Goal: Transaction & Acquisition: Download file/media

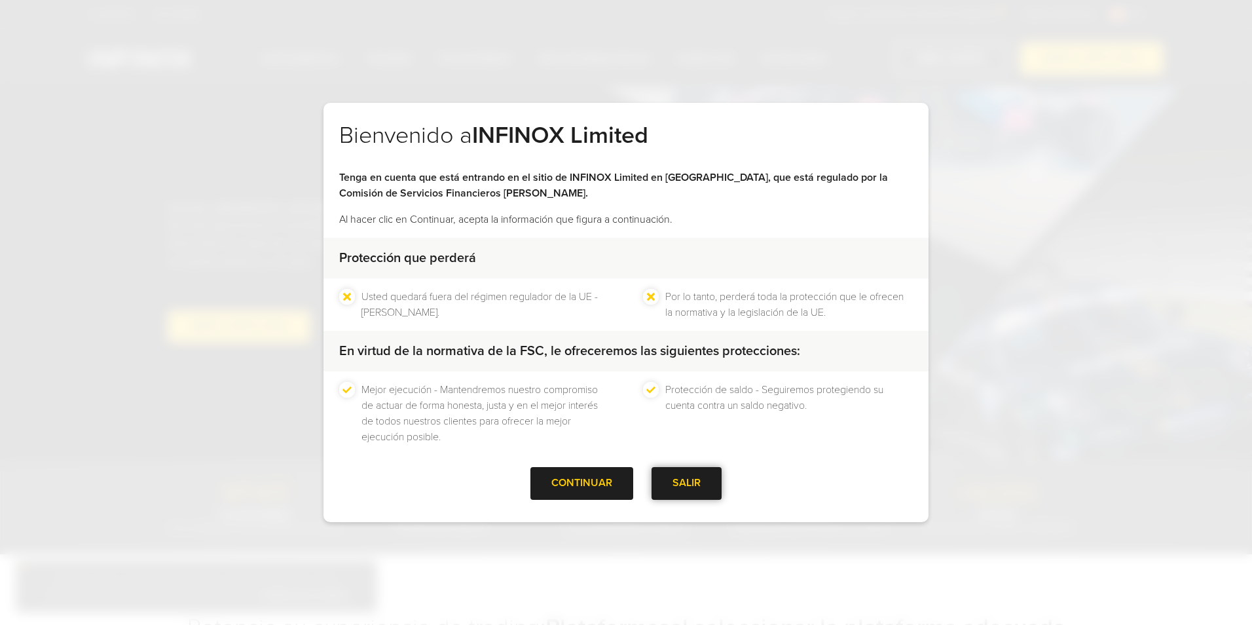
click at [688, 487] on div "SALIR" at bounding box center [686, 483] width 70 height 32
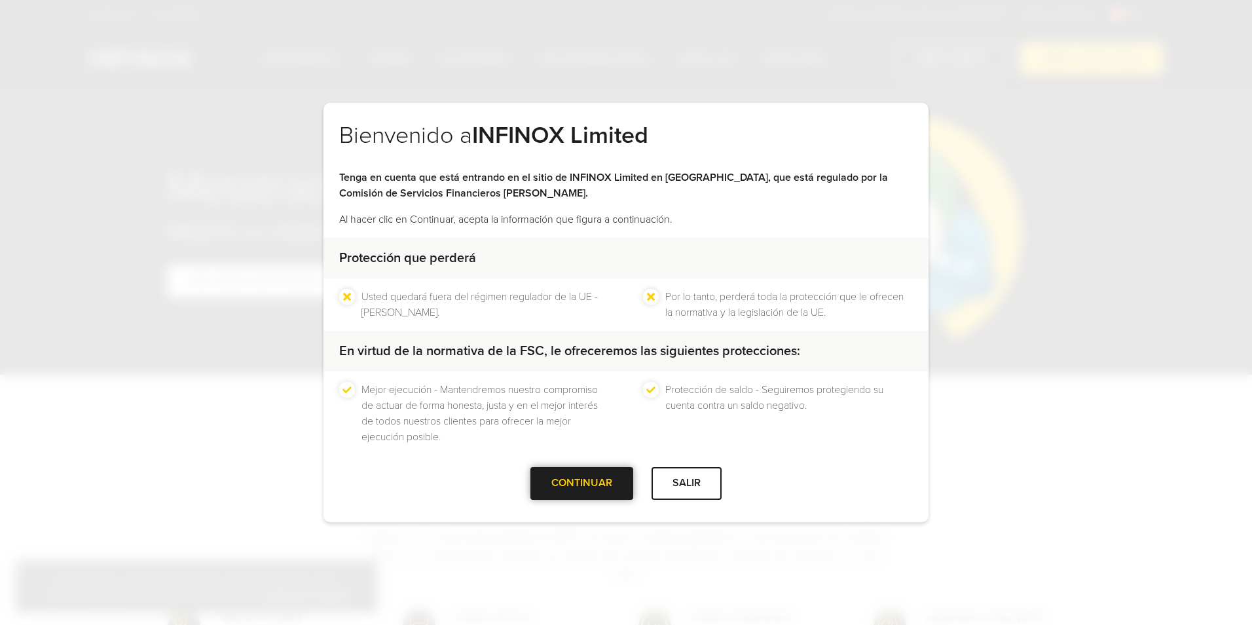
click at [579, 486] on div "CONTINUAR" at bounding box center [581, 483] width 103 height 32
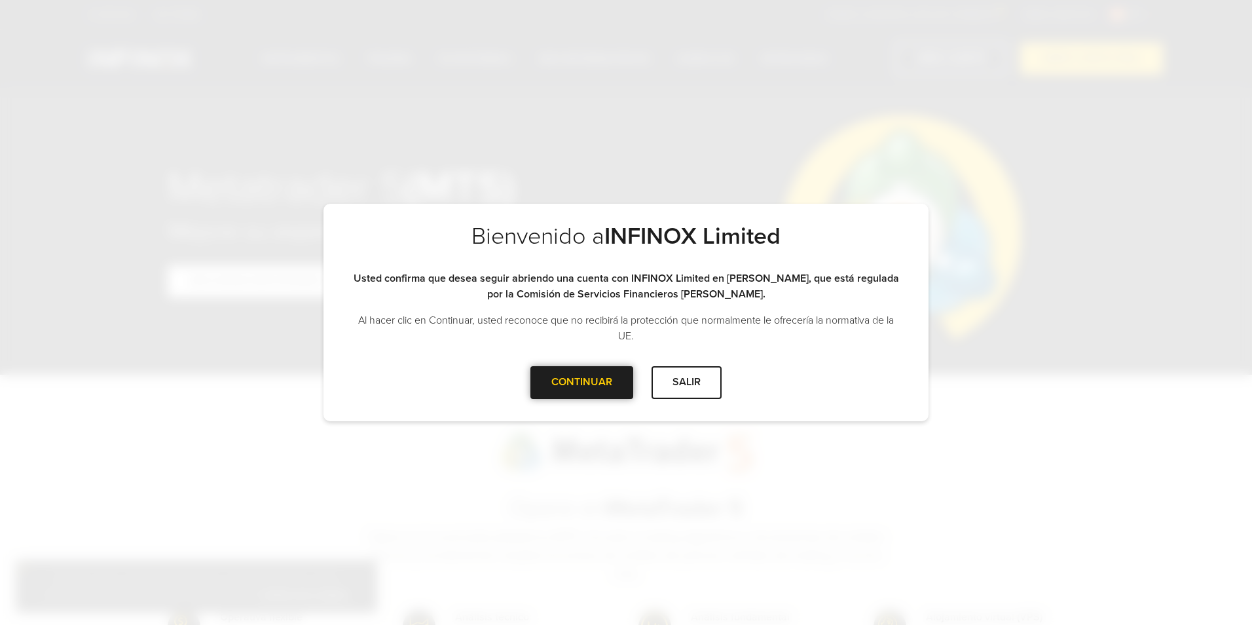
click at [582, 382] on div at bounding box center [582, 382] width 0 height 0
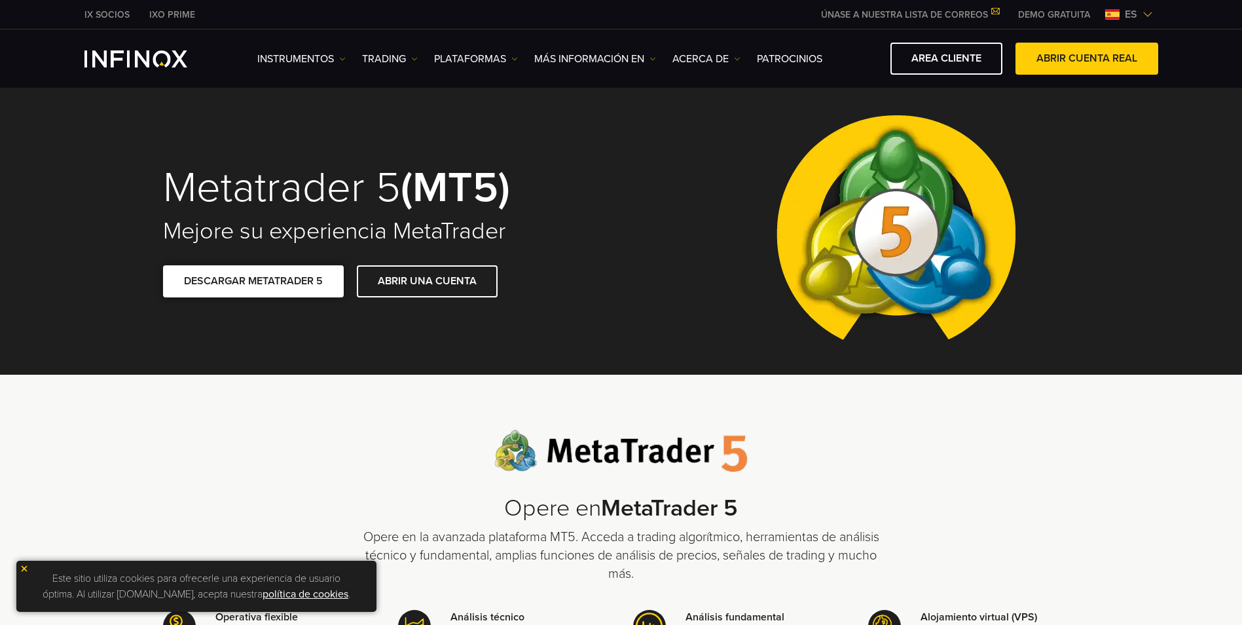
click at [274, 284] on link "DESCARGAR METATRADER 5" at bounding box center [253, 281] width 181 height 32
click at [24, 566] on img at bounding box center [24, 568] width 9 height 9
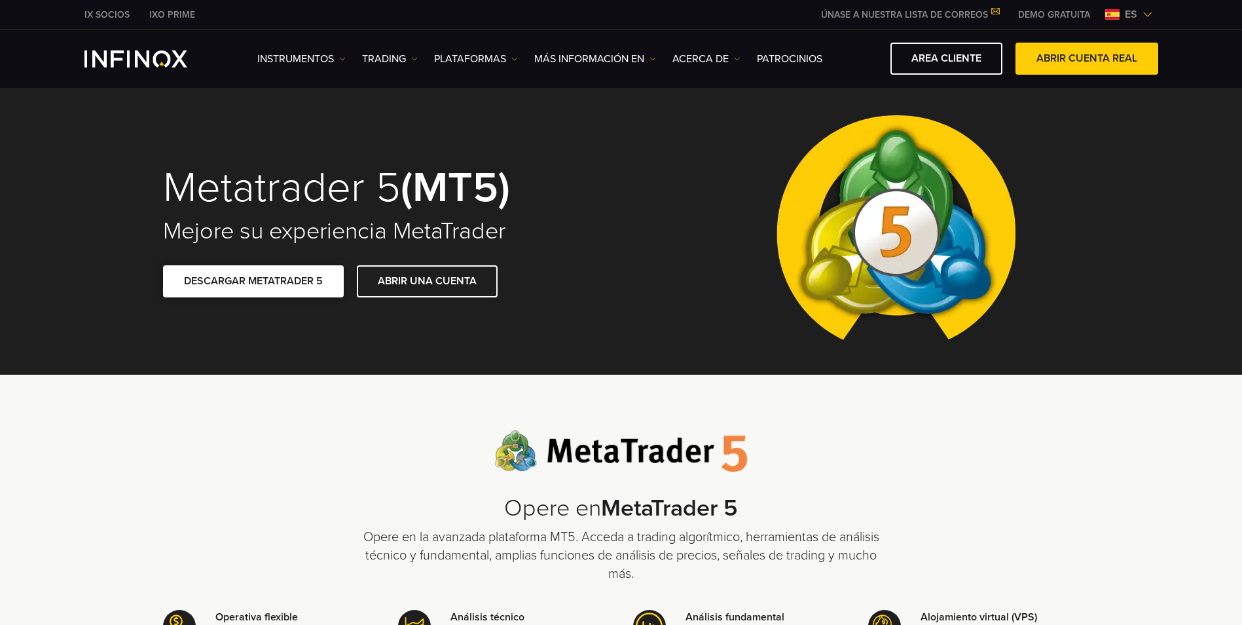
click at [308, 284] on link "DESCARGAR METATRADER 5" at bounding box center [253, 281] width 181 height 32
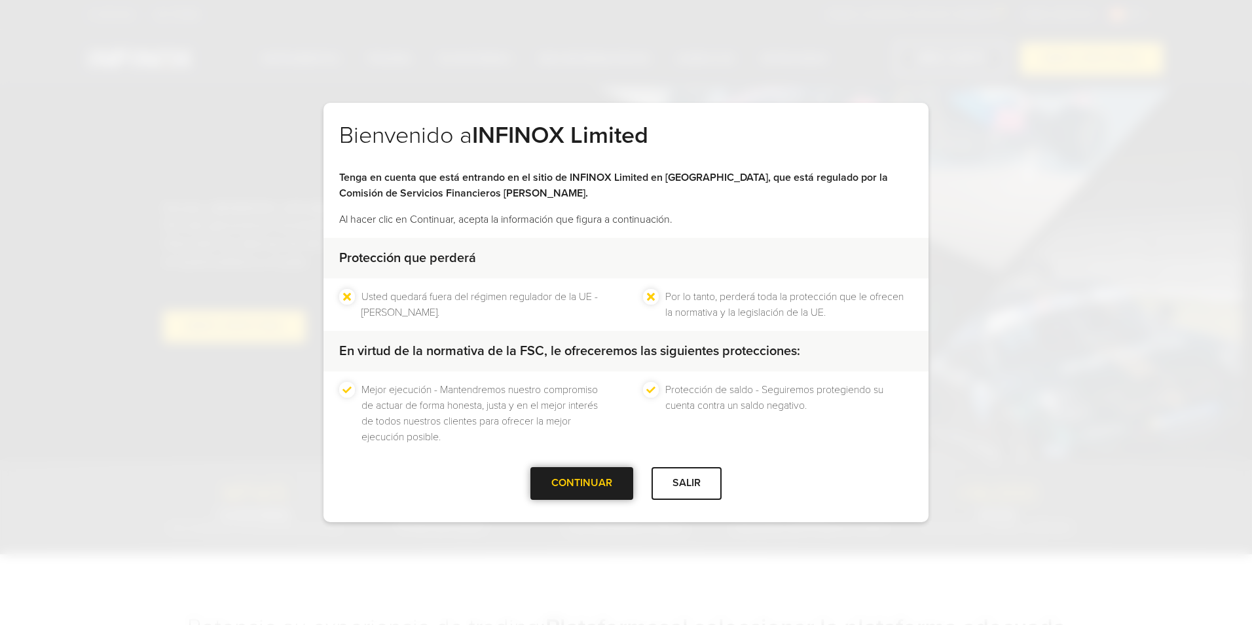
click at [583, 482] on div "CONTINUAR" at bounding box center [581, 483] width 103 height 32
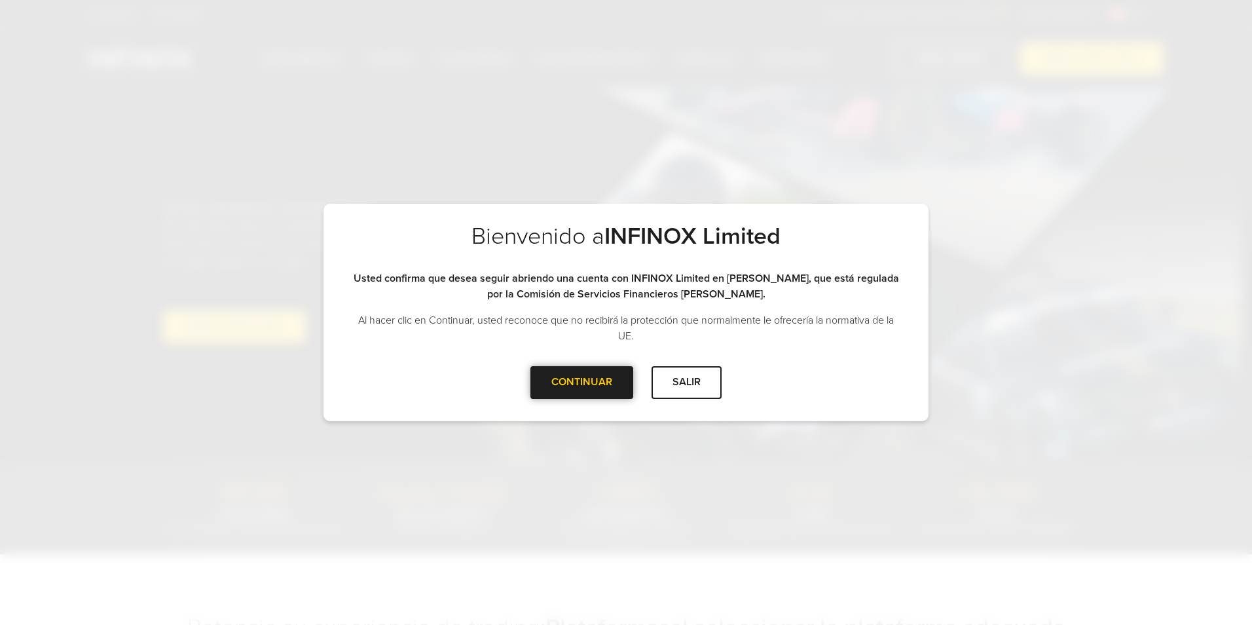
click at [589, 382] on div "CONTINUAR" at bounding box center [581, 382] width 103 height 32
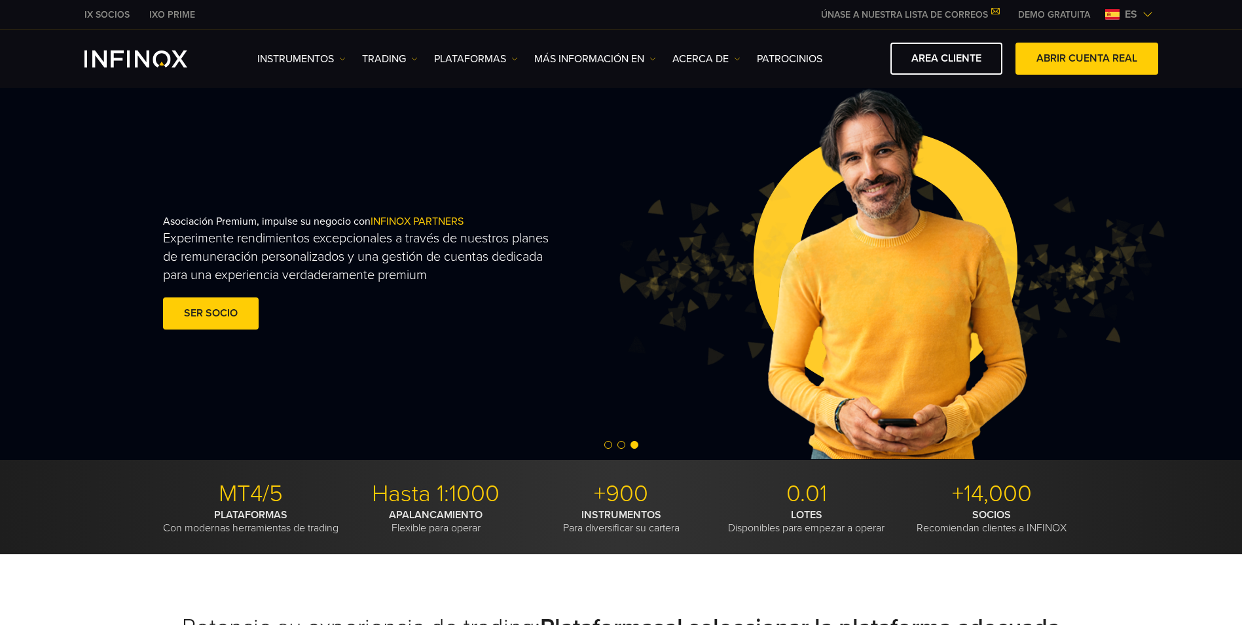
click at [266, 534] on p "PLATAFORMAS Con modernas herramientas de trading" at bounding box center [250, 521] width 175 height 26
click at [282, 526] on p "PLATAFORMAS Con modernas herramientas de trading" at bounding box center [250, 521] width 175 height 26
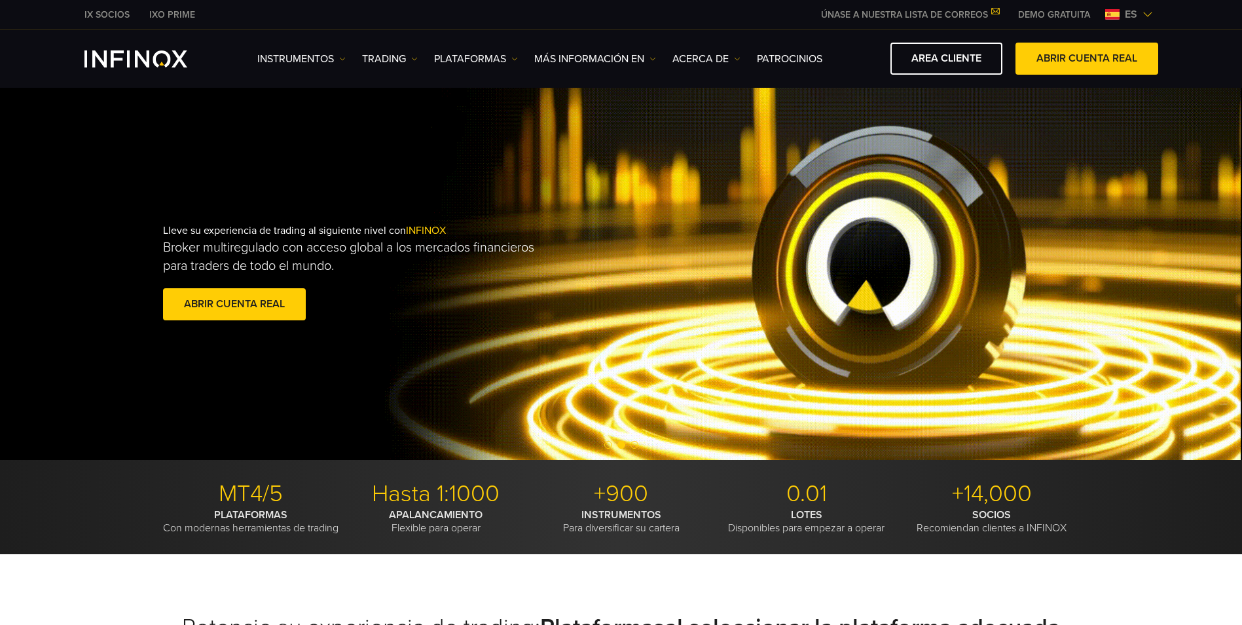
click at [918, 265] on div "Lleve su experiencia de trading al siguiente nivel con INFINOX Broker multiregu…" at bounding box center [621, 273] width 943 height 141
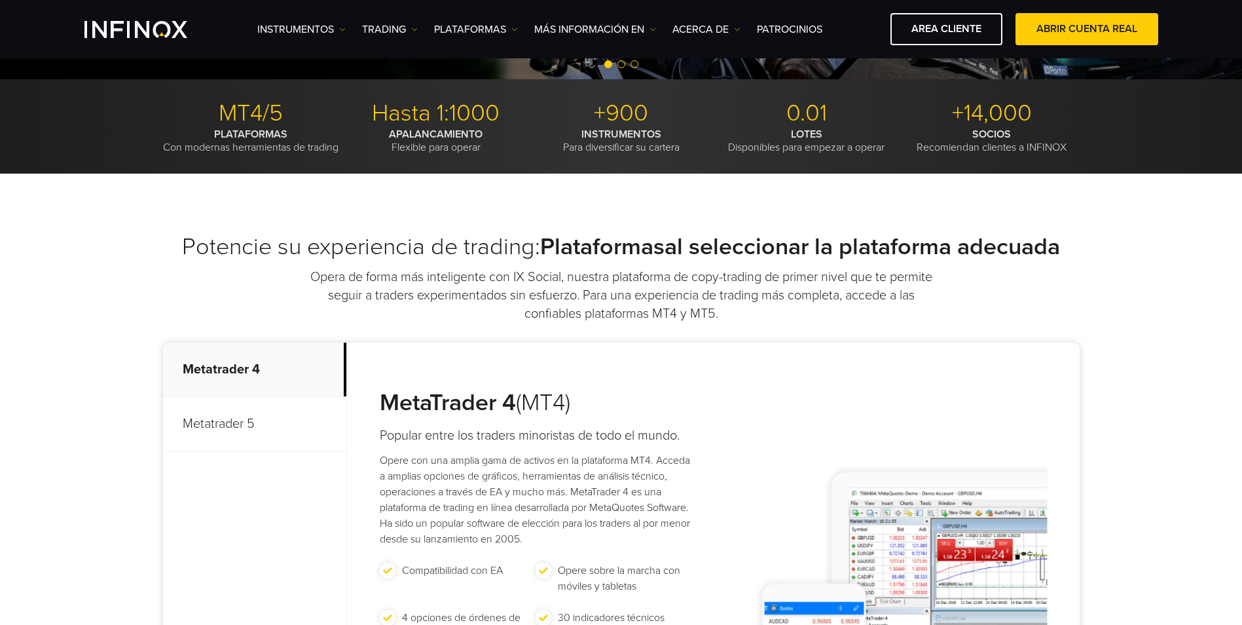
scroll to position [324, 0]
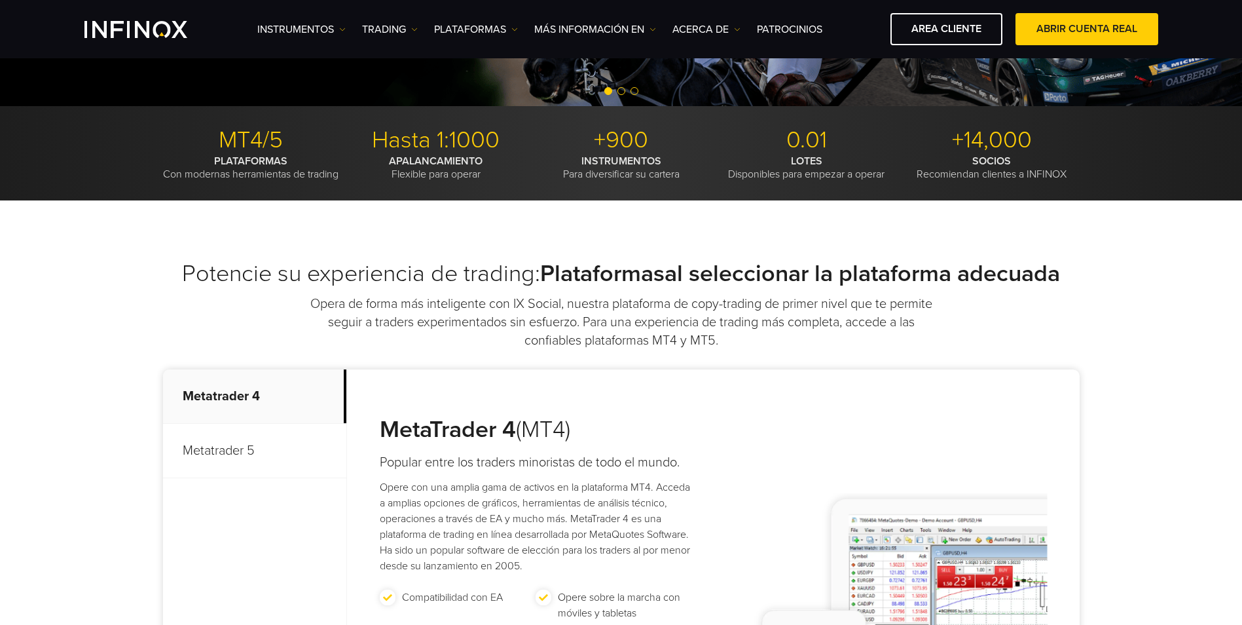
click at [252, 462] on p "Metatrader 5" at bounding box center [254, 451] width 183 height 54
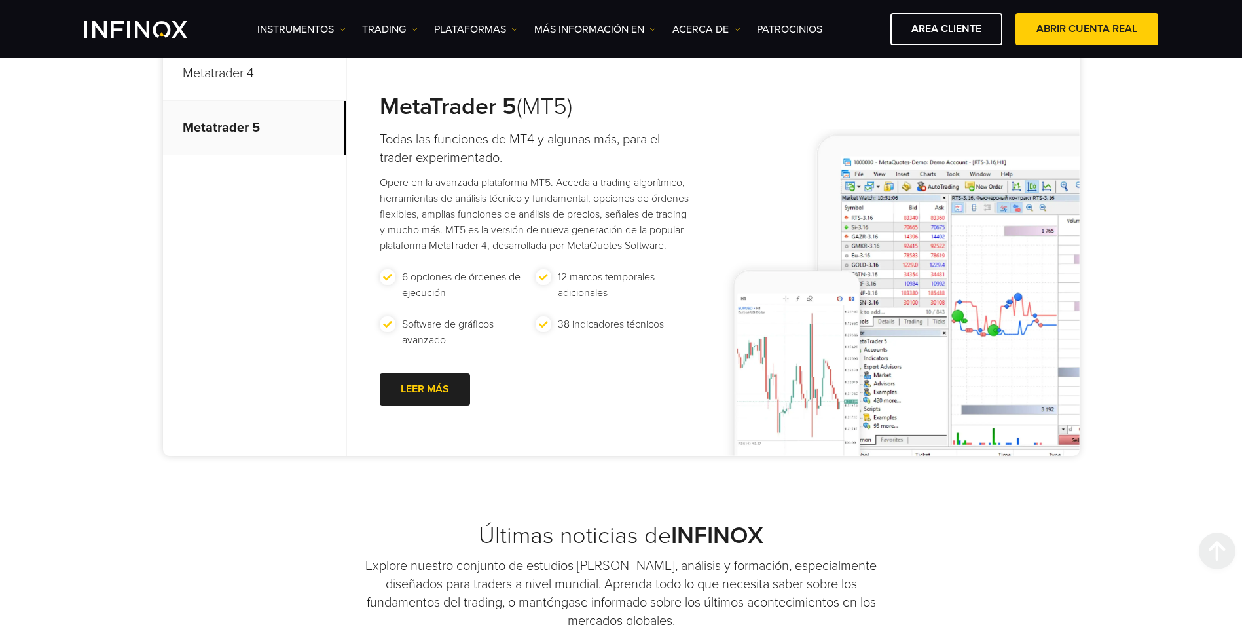
scroll to position [651, 0]
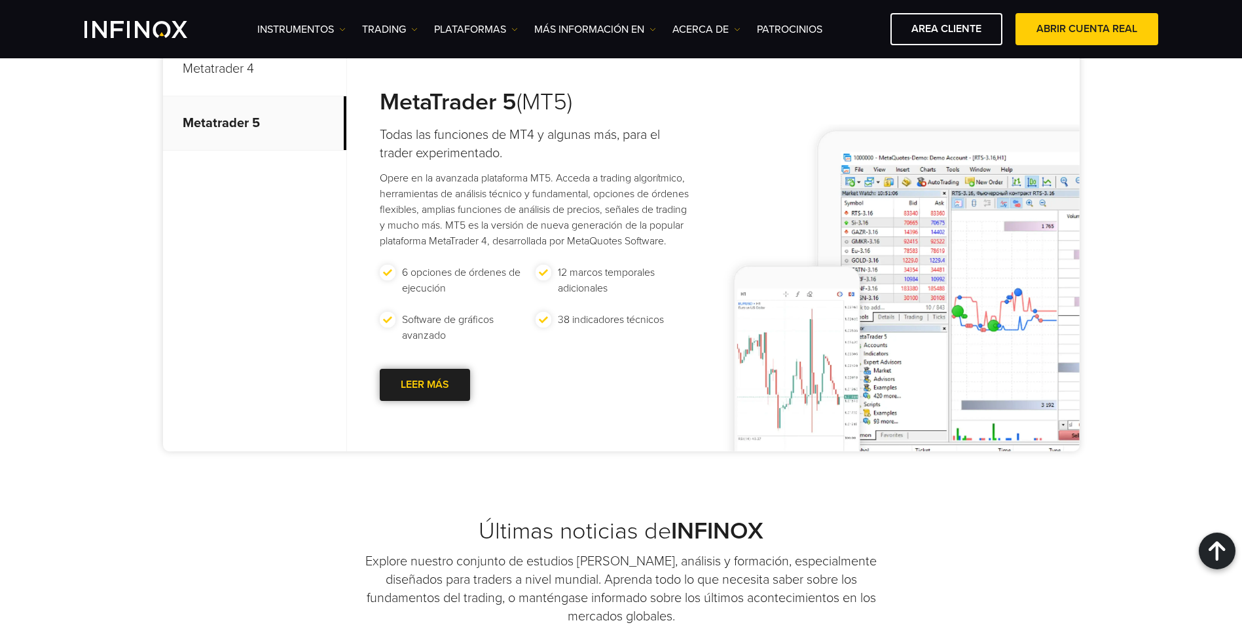
click at [433, 401] on link "LEER MÁS Go to new page" at bounding box center [425, 385] width 90 height 32
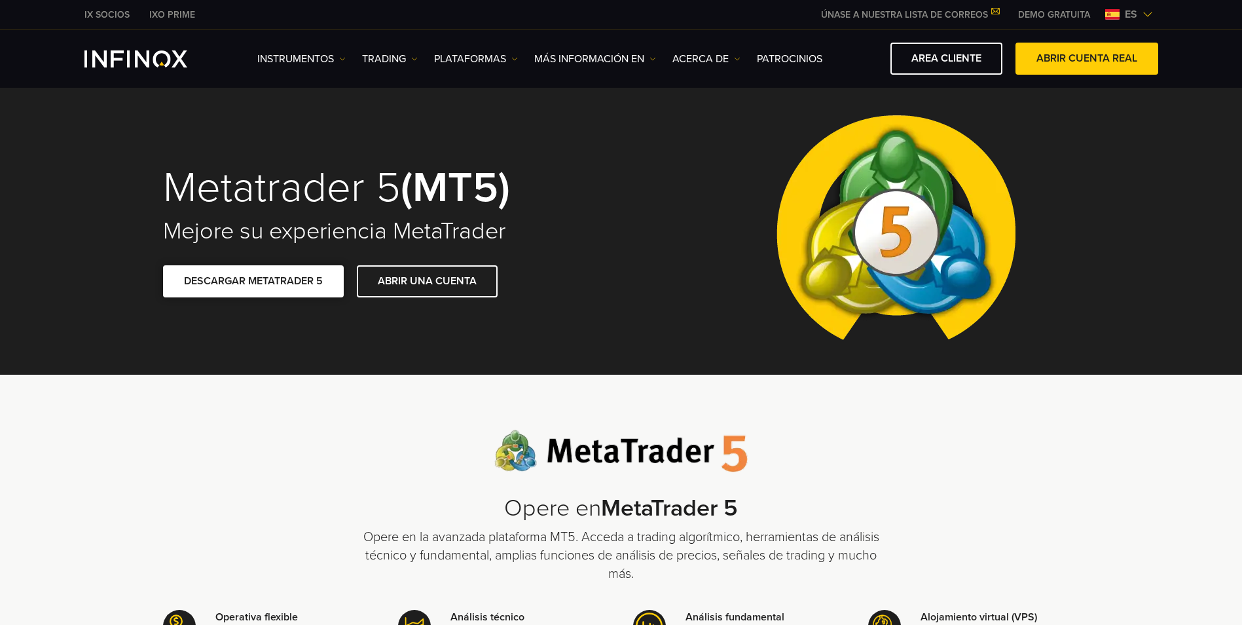
click at [308, 285] on link "DESCARGAR METATRADER 5" at bounding box center [253, 281] width 181 height 32
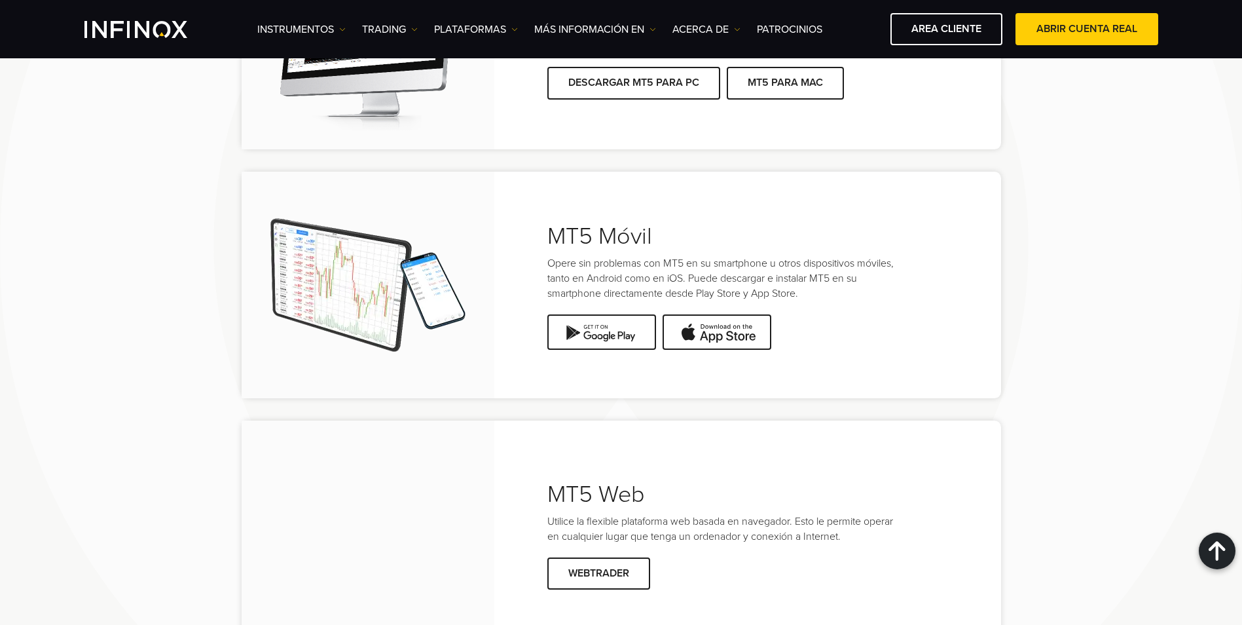
scroll to position [2488, 0]
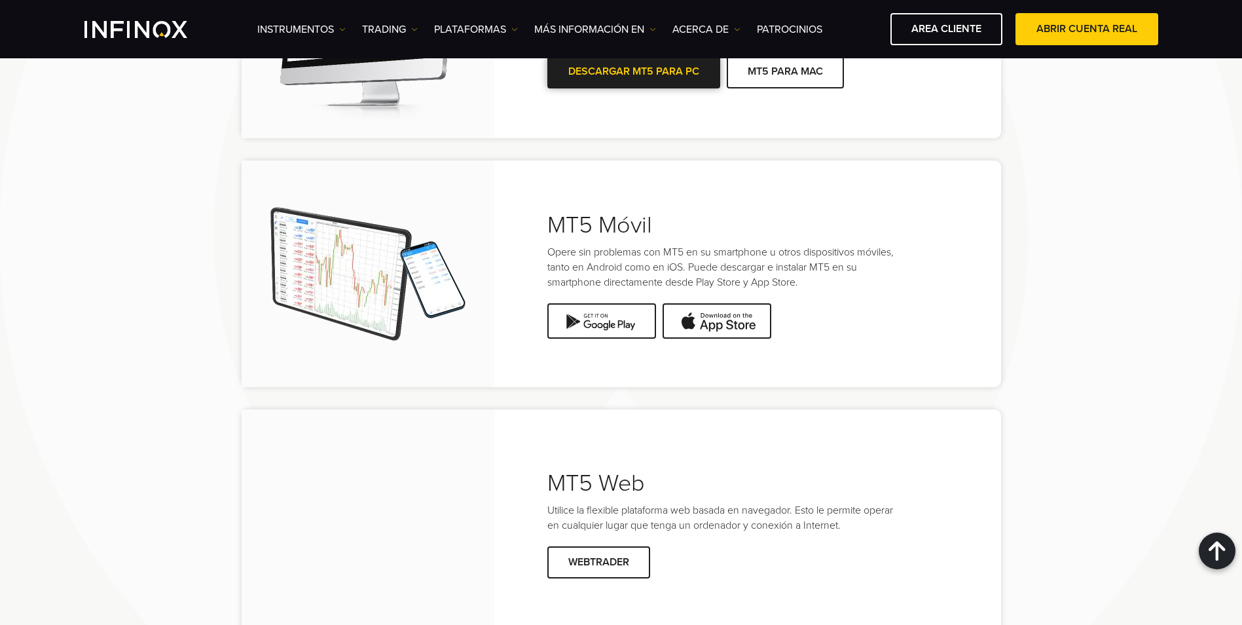
click at [654, 88] on link "DESCARGAR MT5 PARA PC" at bounding box center [633, 72] width 173 height 32
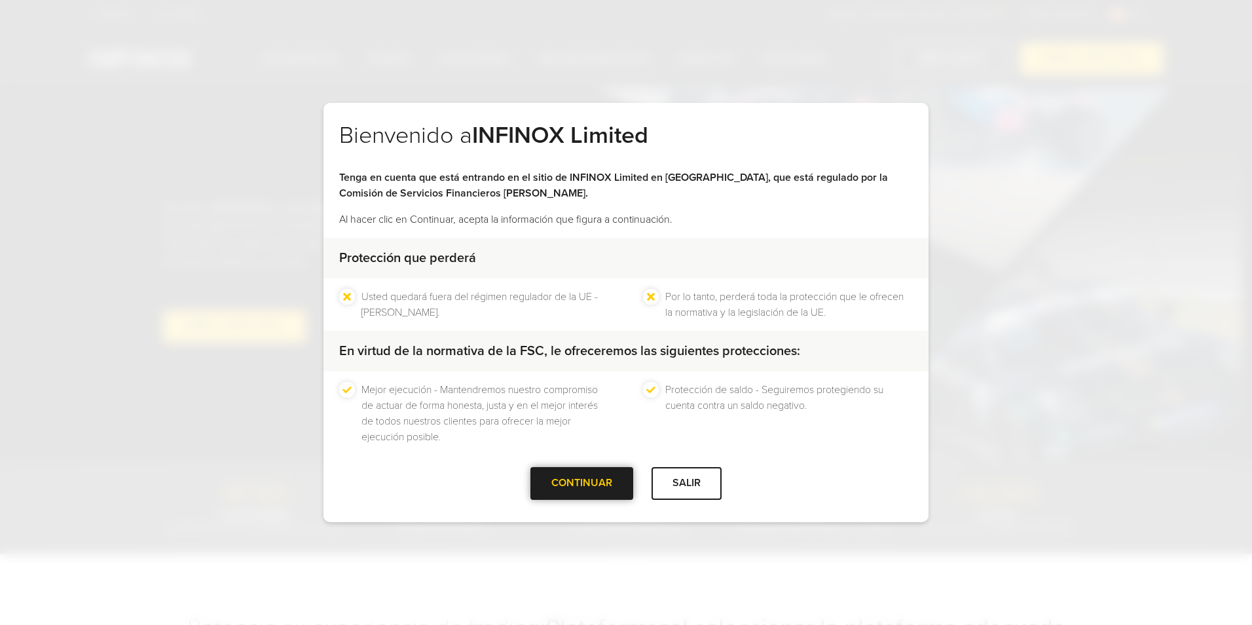
click at [601, 487] on div "CONTINUAR" at bounding box center [581, 483] width 103 height 32
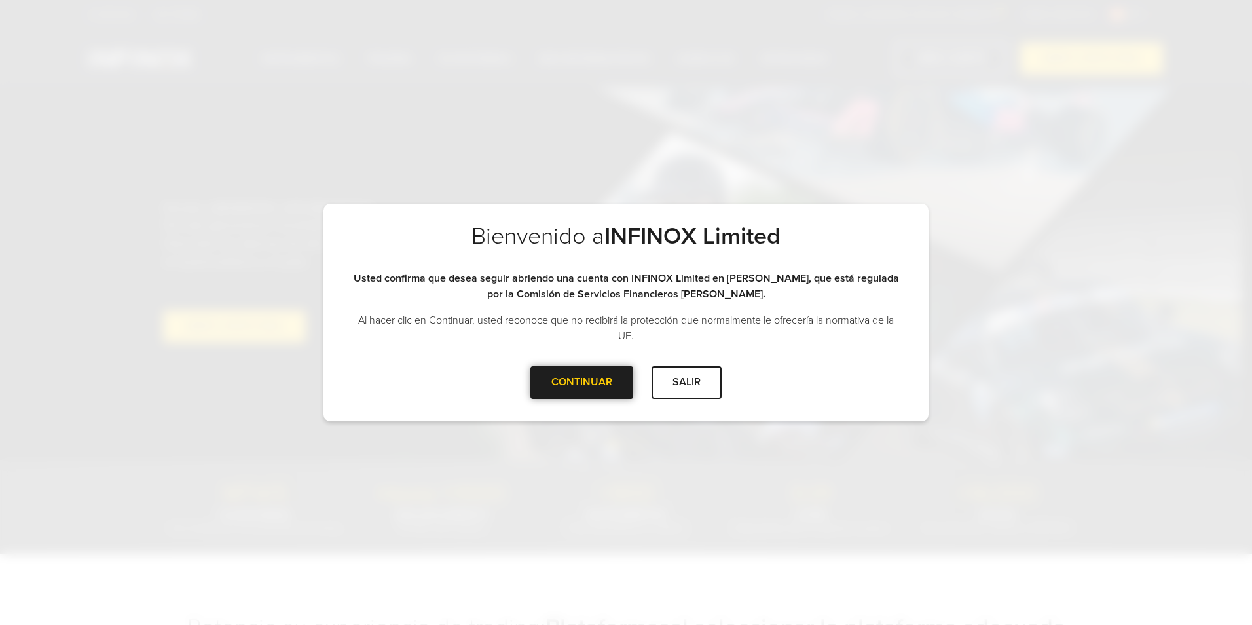
click at [604, 384] on div "CONTINUAR" at bounding box center [581, 382] width 103 height 32
